Goal: Transaction & Acquisition: Obtain resource

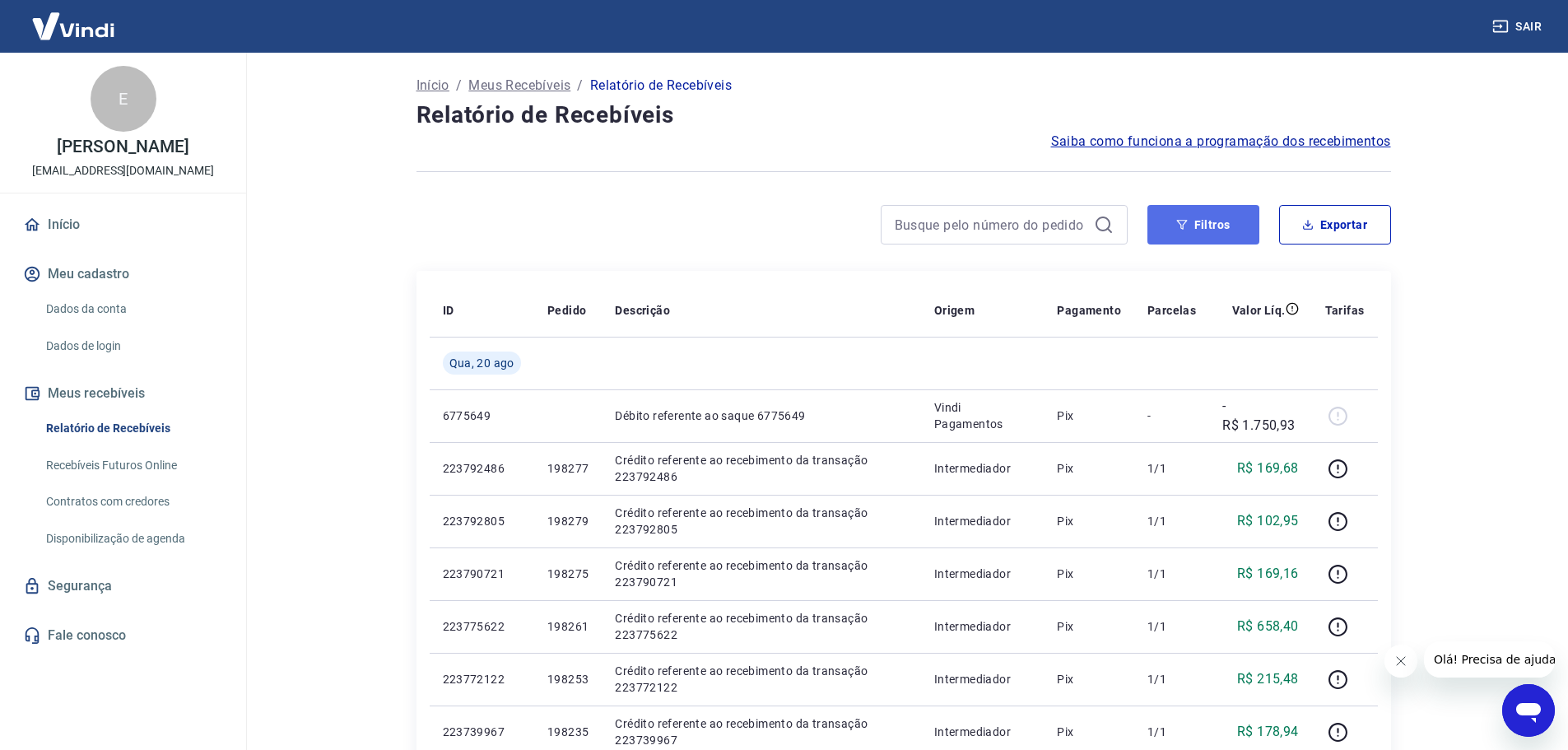
click at [1223, 230] on button "Filtros" at bounding box center [1202, 224] width 111 height 39
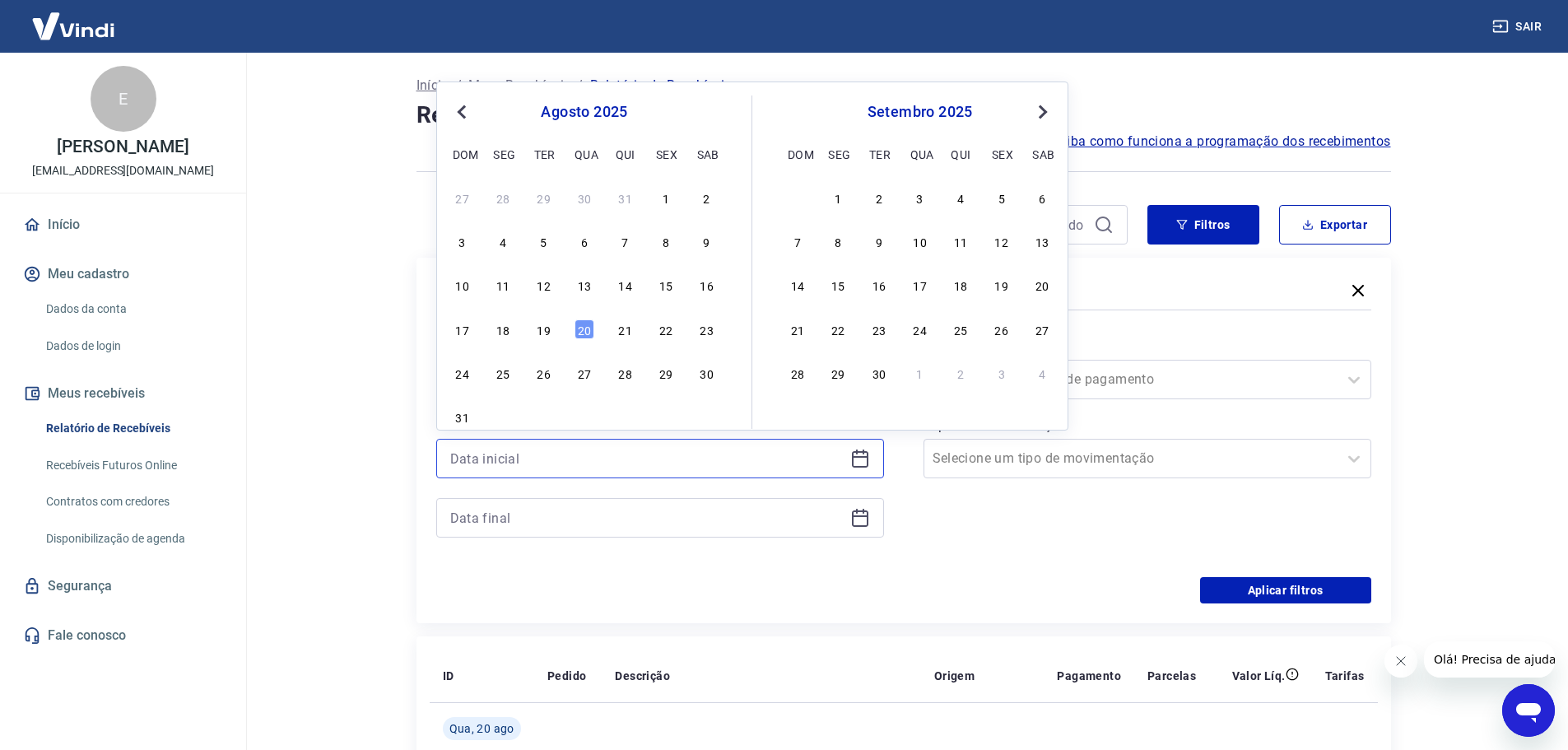
click at [653, 456] on input at bounding box center [647, 458] width 393 height 25
click at [589, 287] on div "13" at bounding box center [584, 285] width 20 height 20
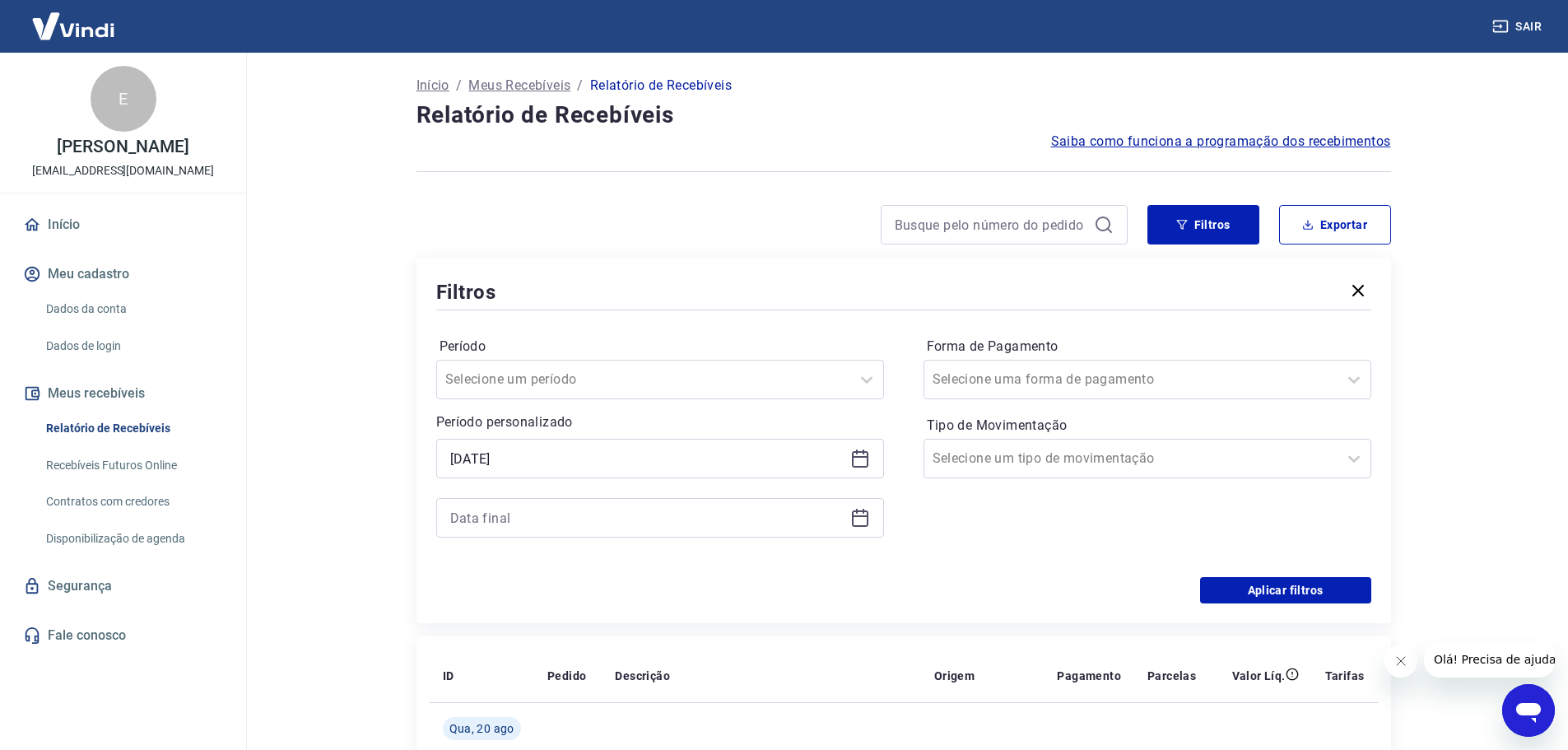
type input "[DATE]"
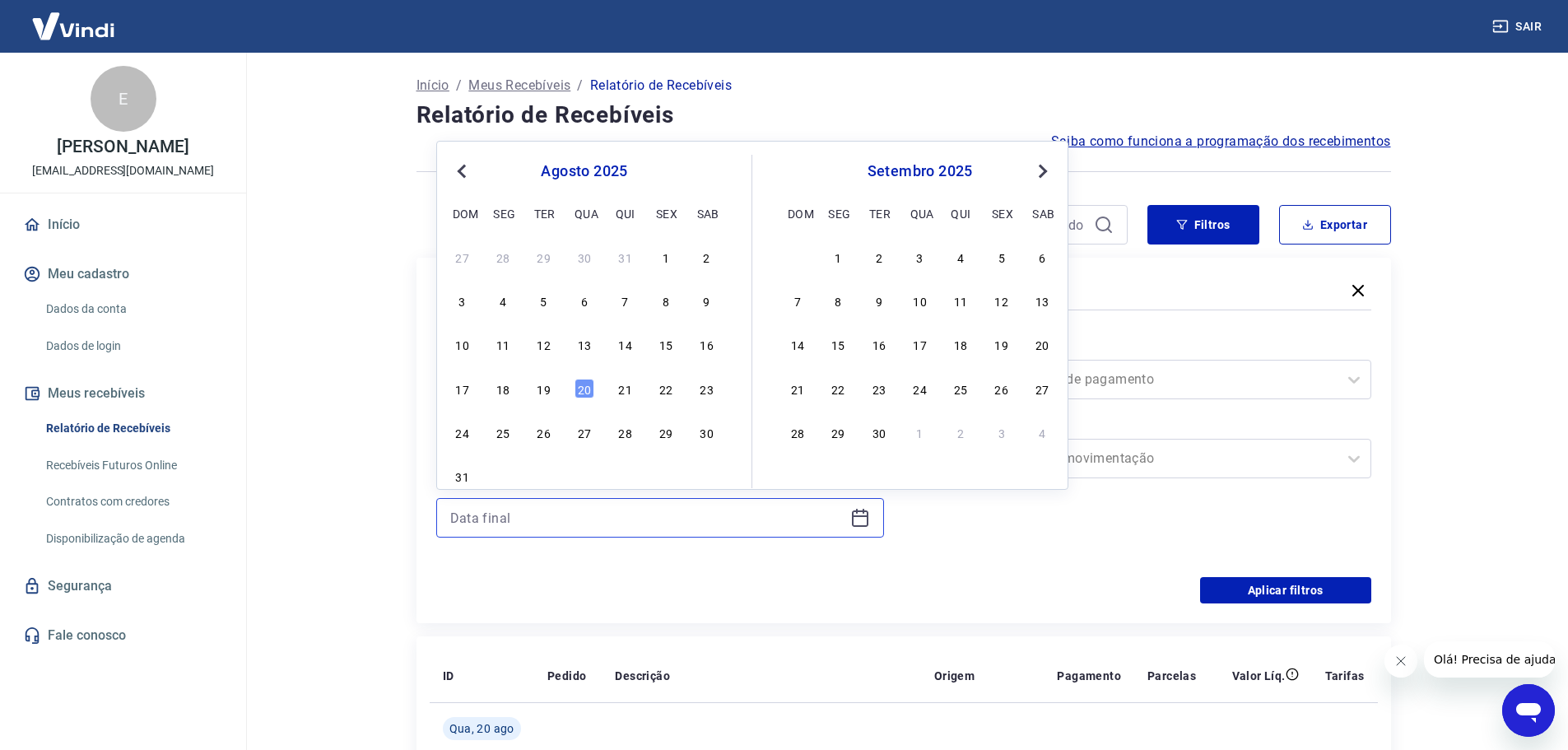
click at [583, 506] on input at bounding box center [647, 517] width 393 height 25
drag, startPoint x: 589, startPoint y: 390, endPoint x: 783, endPoint y: 517, distance: 231.9
click at [587, 390] on div "20" at bounding box center [584, 388] width 20 height 20
type input "[DATE]"
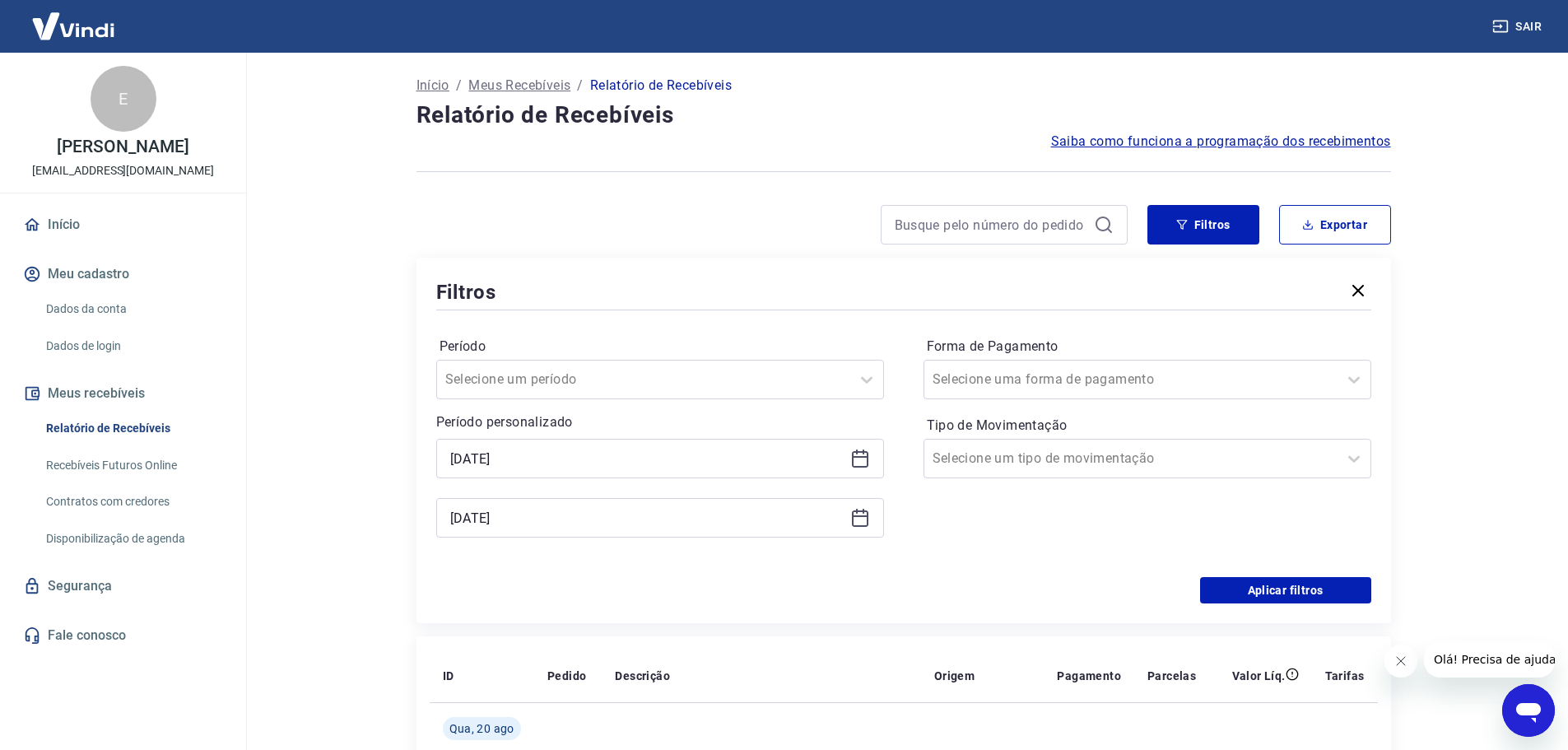
click at [1049, 533] on div "Forma de Pagamento Selecione uma forma de pagamento Tipo de Movimentação Seleci…" at bounding box center [1147, 445] width 448 height 224
click at [1300, 594] on button "Aplicar filtros" at bounding box center [1285, 591] width 171 height 27
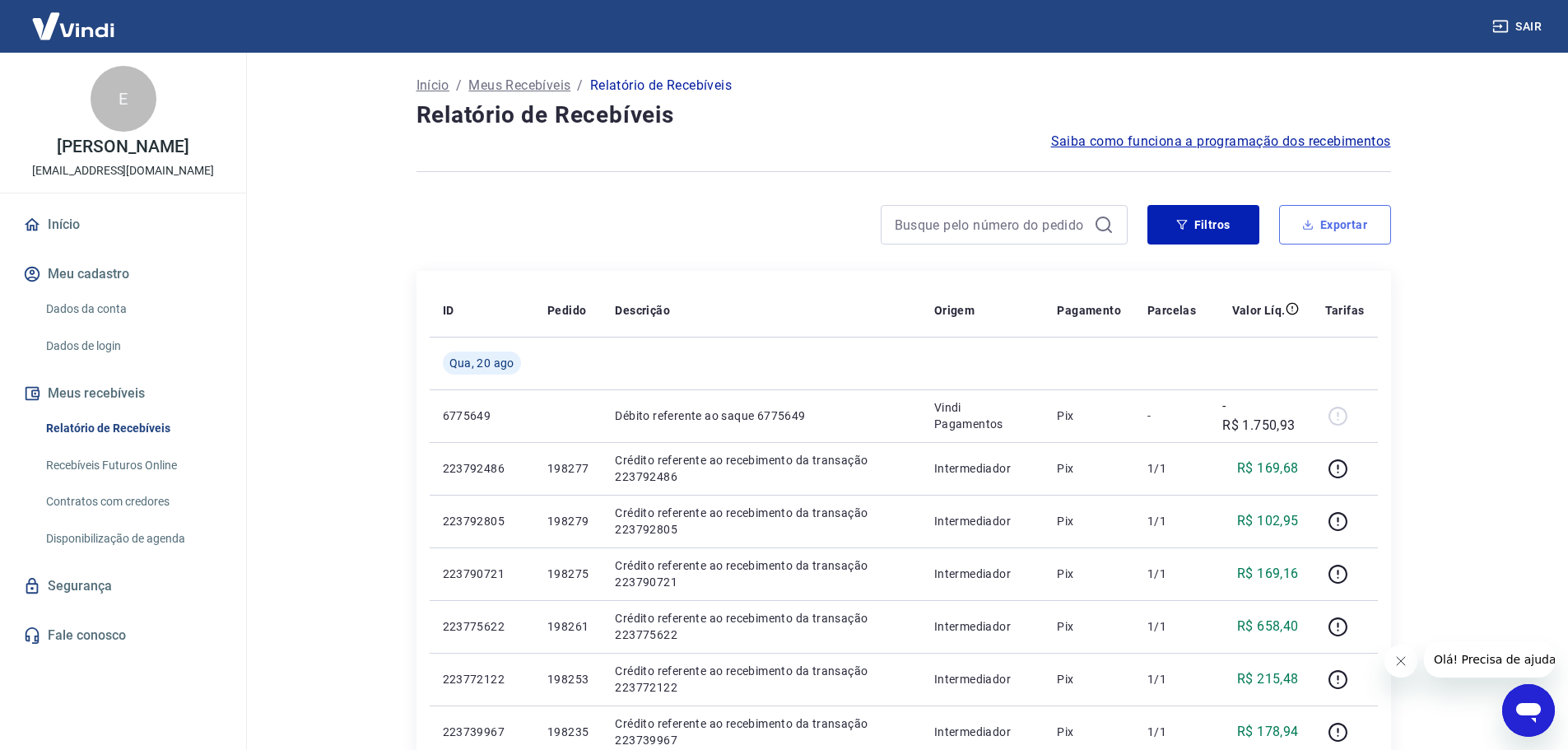
click at [1345, 228] on button "Exportar" at bounding box center [1334, 224] width 111 height 39
type input "[DATE]"
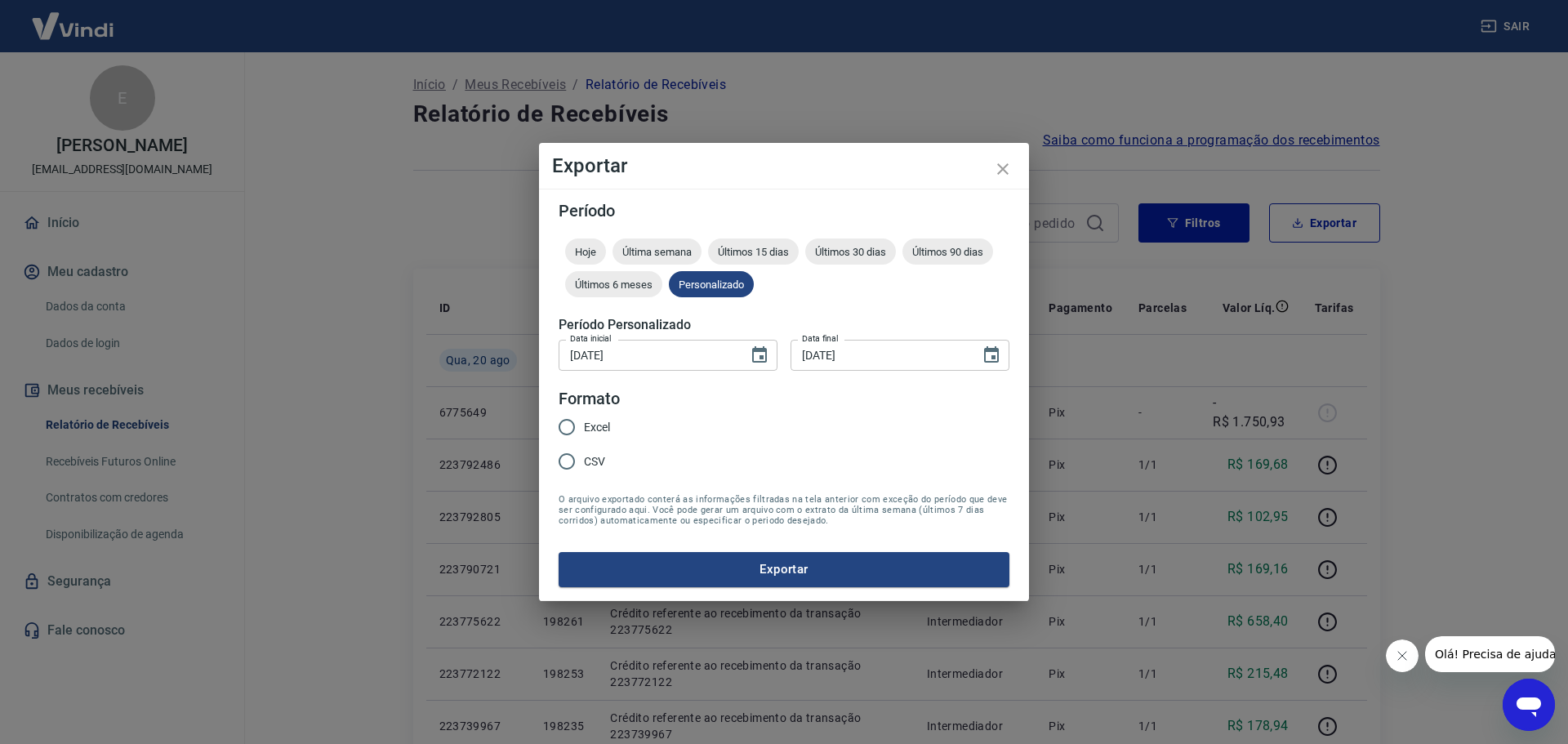
click at [570, 424] on input "Excel" at bounding box center [566, 427] width 34 height 34
radio input "true"
click at [812, 567] on button "Exportar" at bounding box center [784, 569] width 451 height 34
